Goal: Information Seeking & Learning: Learn about a topic

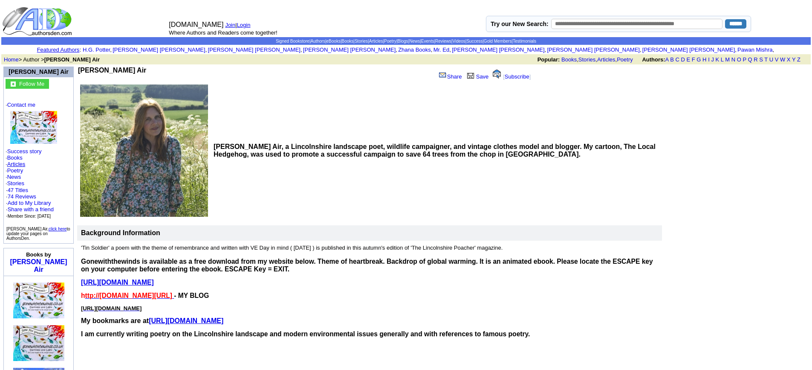
click at [20, 164] on link "Articles" at bounding box center [16, 164] width 18 height 6
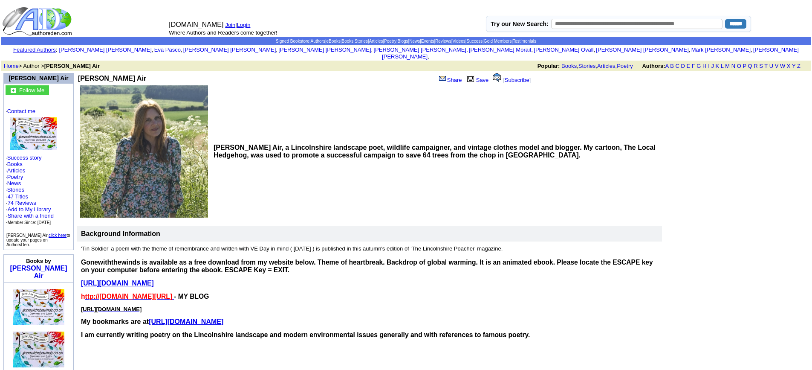
click at [25, 193] on link "47 Titles" at bounding box center [18, 196] width 20 height 6
